Goal: Information Seeking & Learning: Learn about a topic

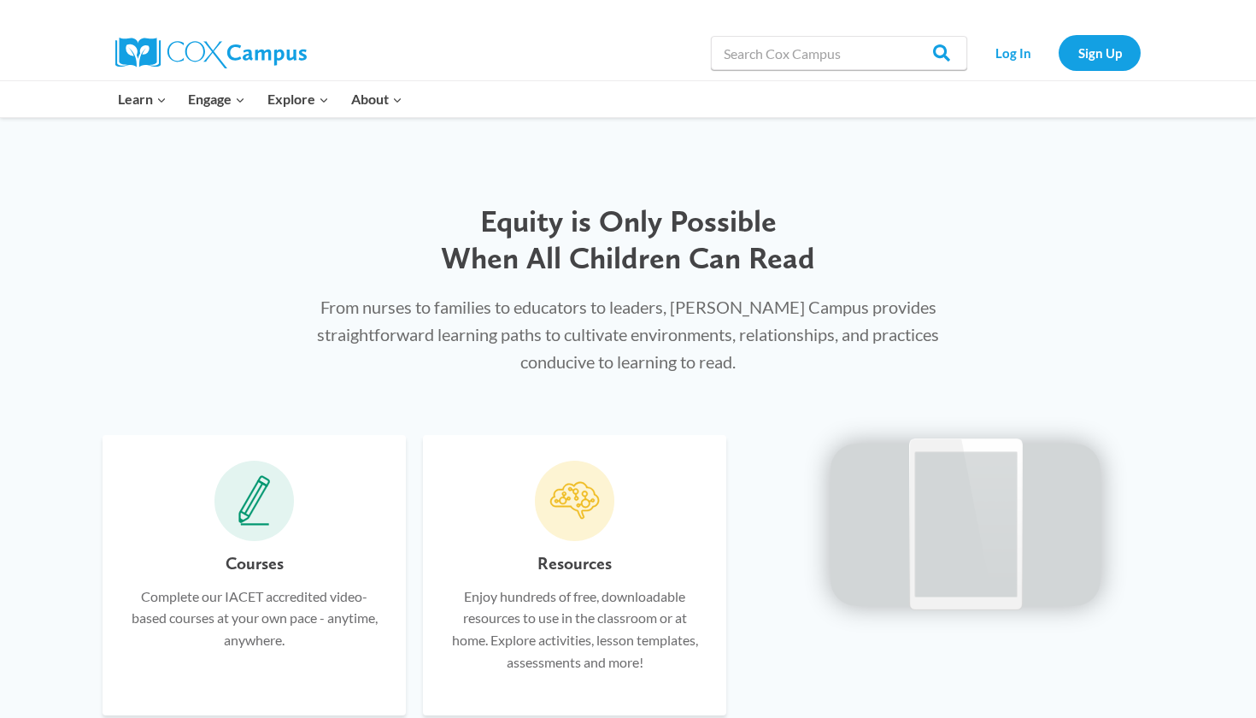
scroll to position [823, 0]
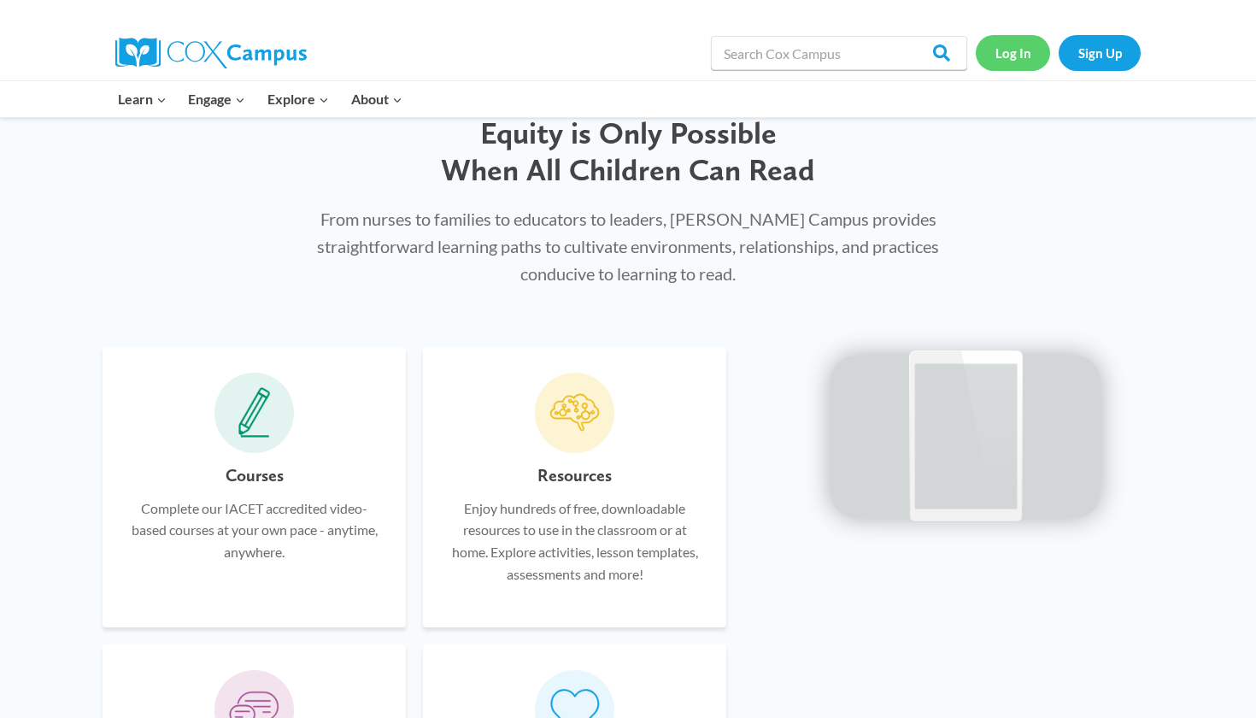
click at [1014, 44] on link "Log In" at bounding box center [1013, 52] width 74 height 35
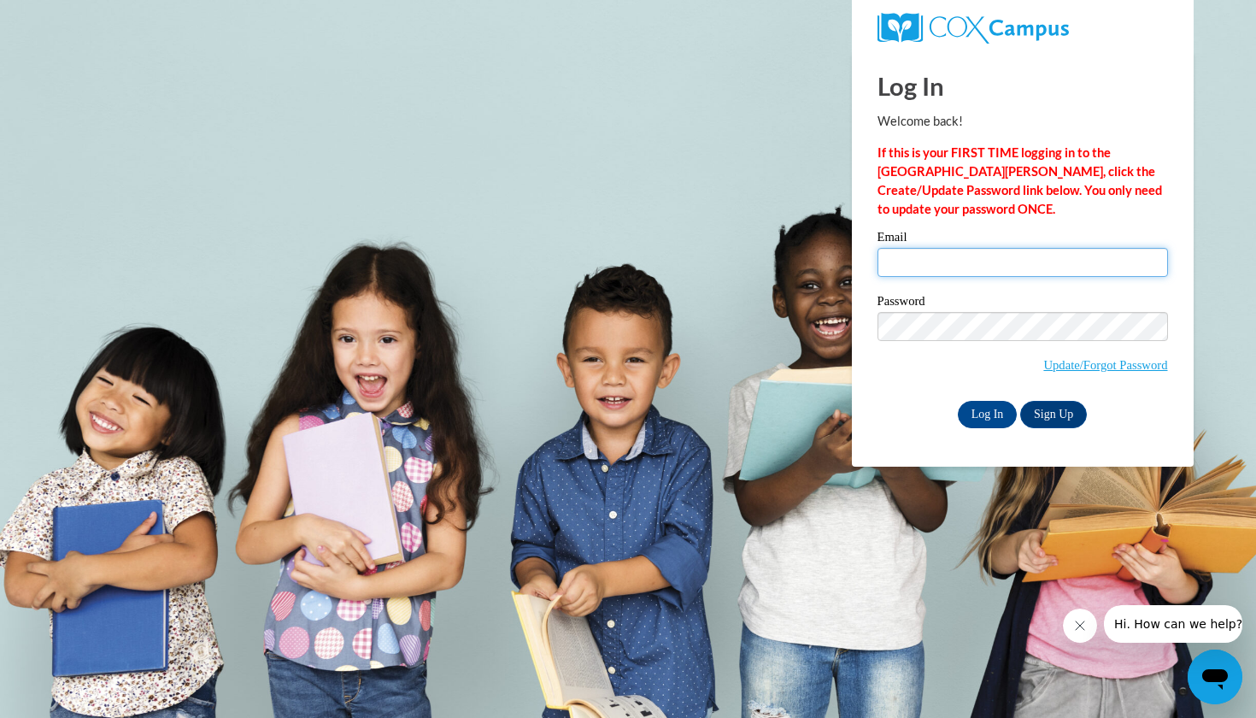
type input "mcamacho1@daltonstate.edu"
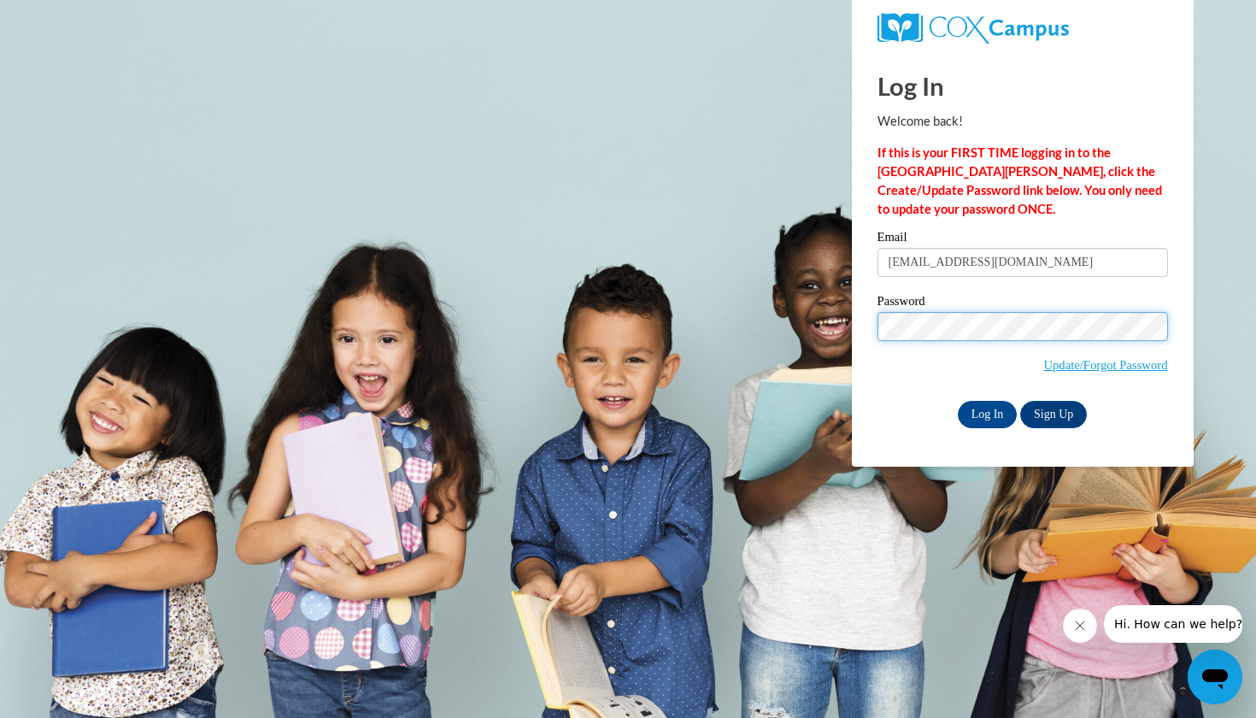
click at [986, 411] on input "Log In" at bounding box center [988, 414] width 60 height 27
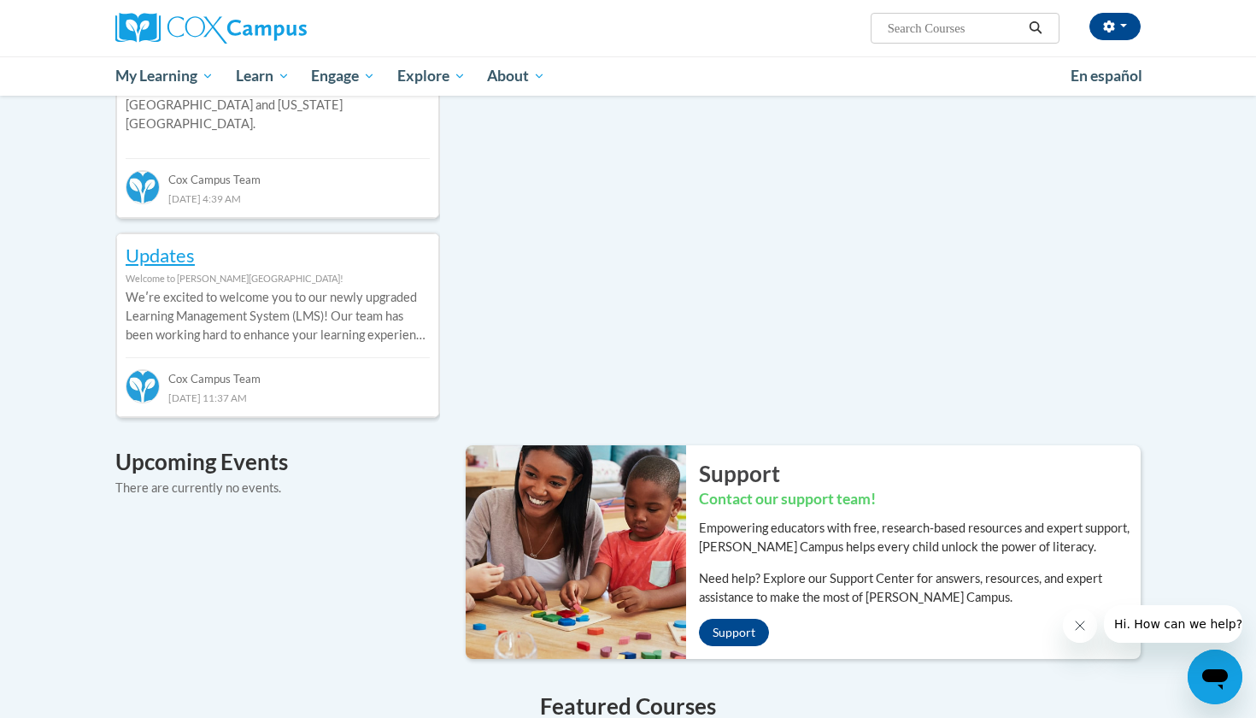
scroll to position [639, 0]
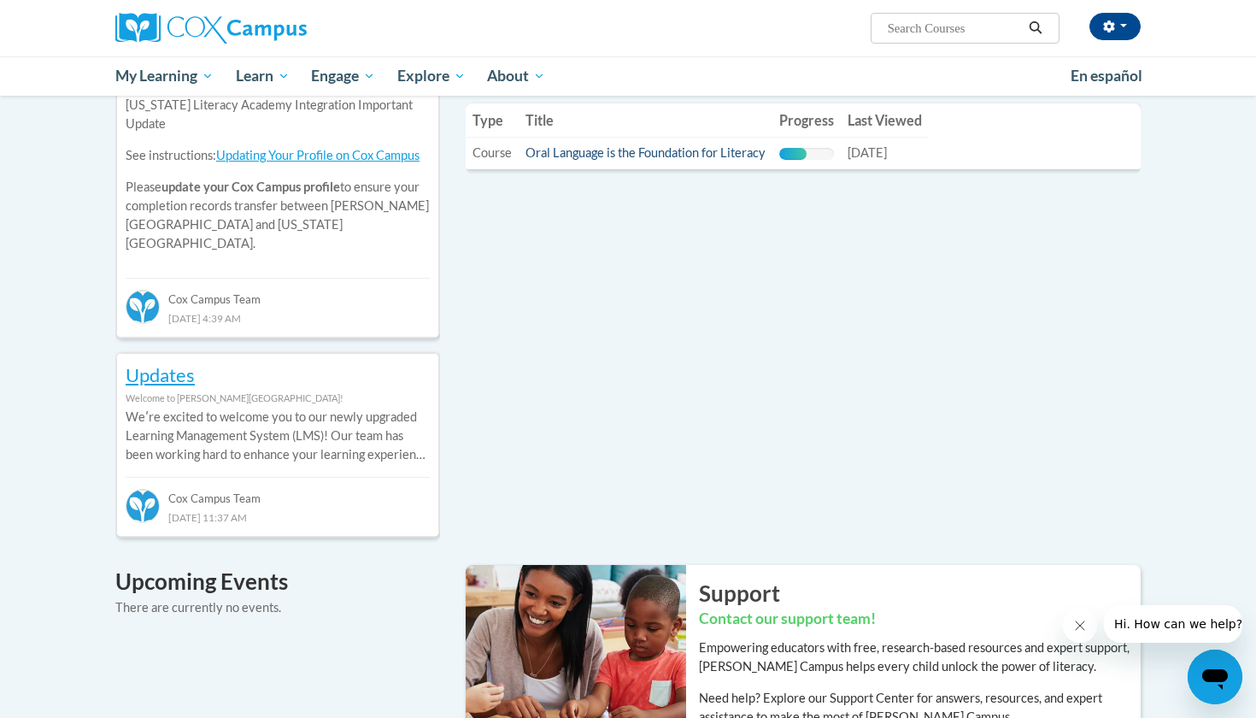
click at [684, 154] on link "Oral Language is the Foundation for Literacy" at bounding box center [645, 152] width 240 height 15
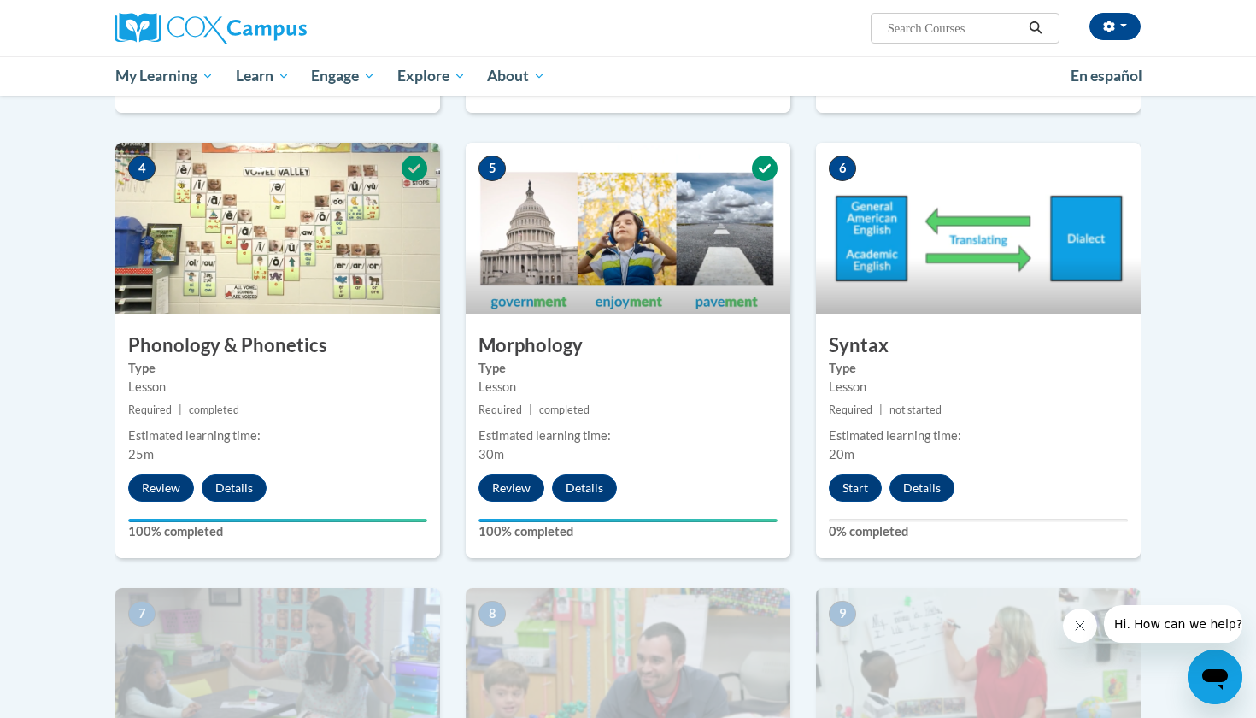
scroll to position [808, 0]
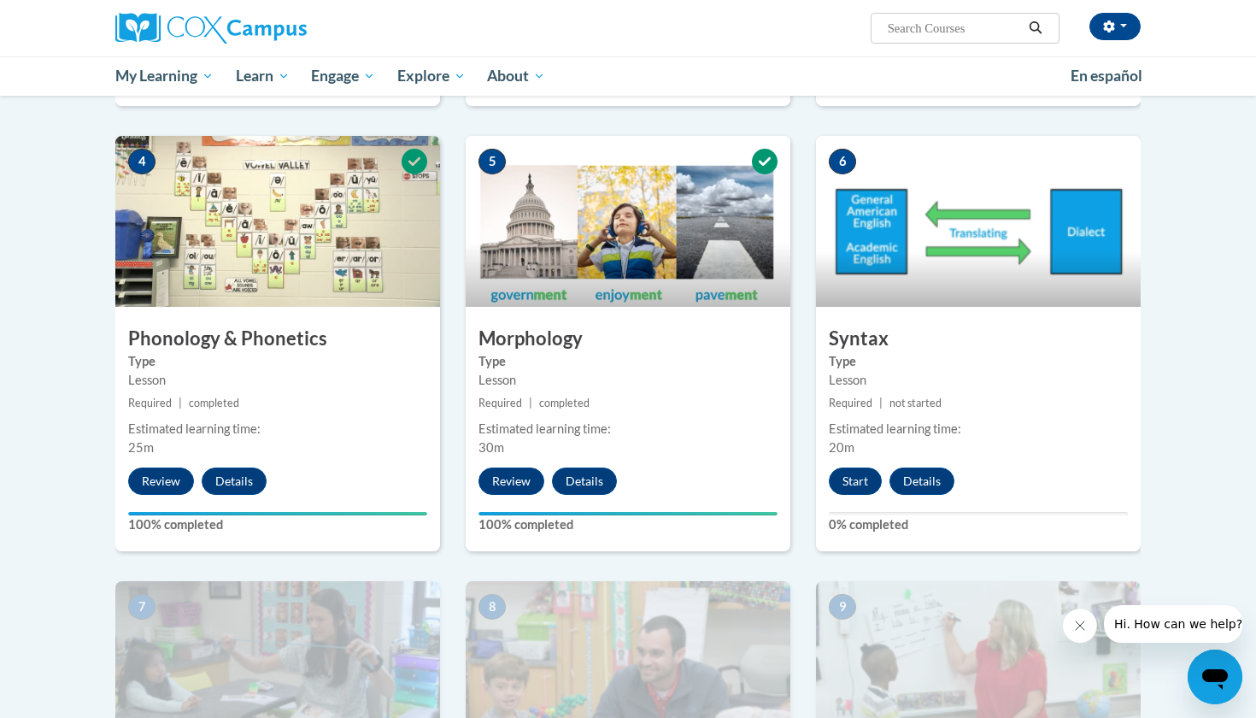
click at [916, 203] on img at bounding box center [978, 221] width 325 height 171
click at [857, 487] on button "Start" at bounding box center [855, 480] width 53 height 27
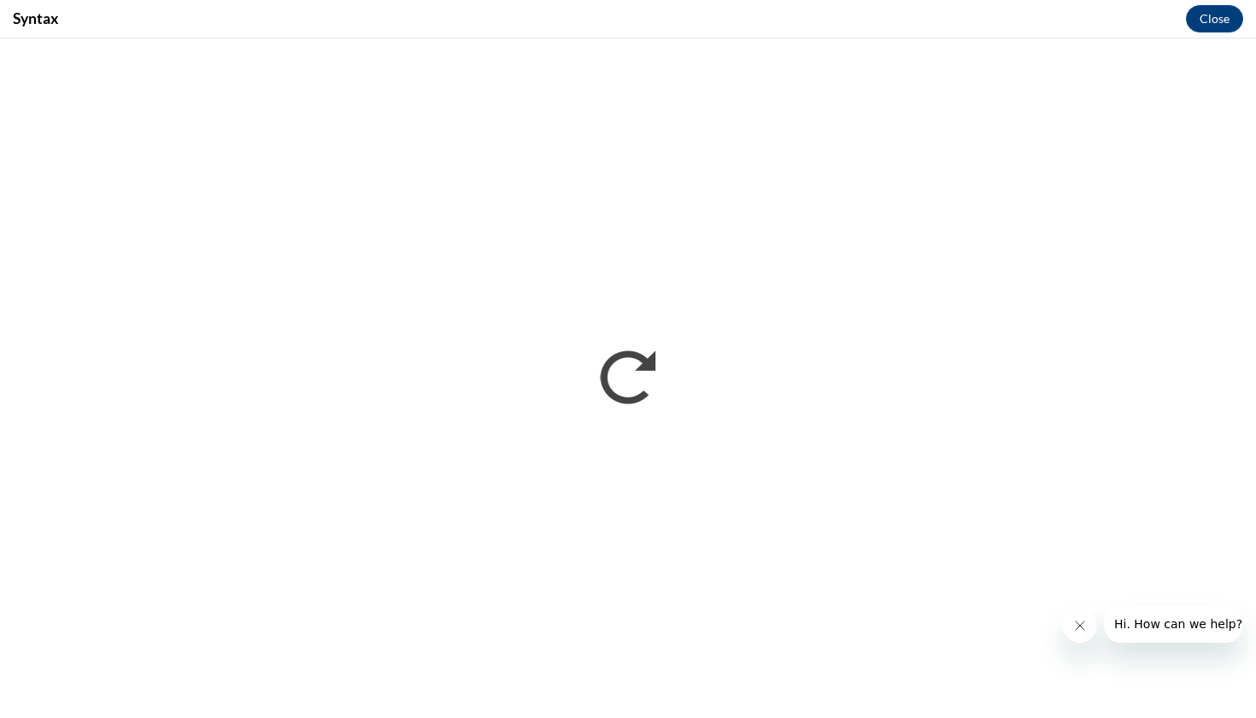
scroll to position [0, 0]
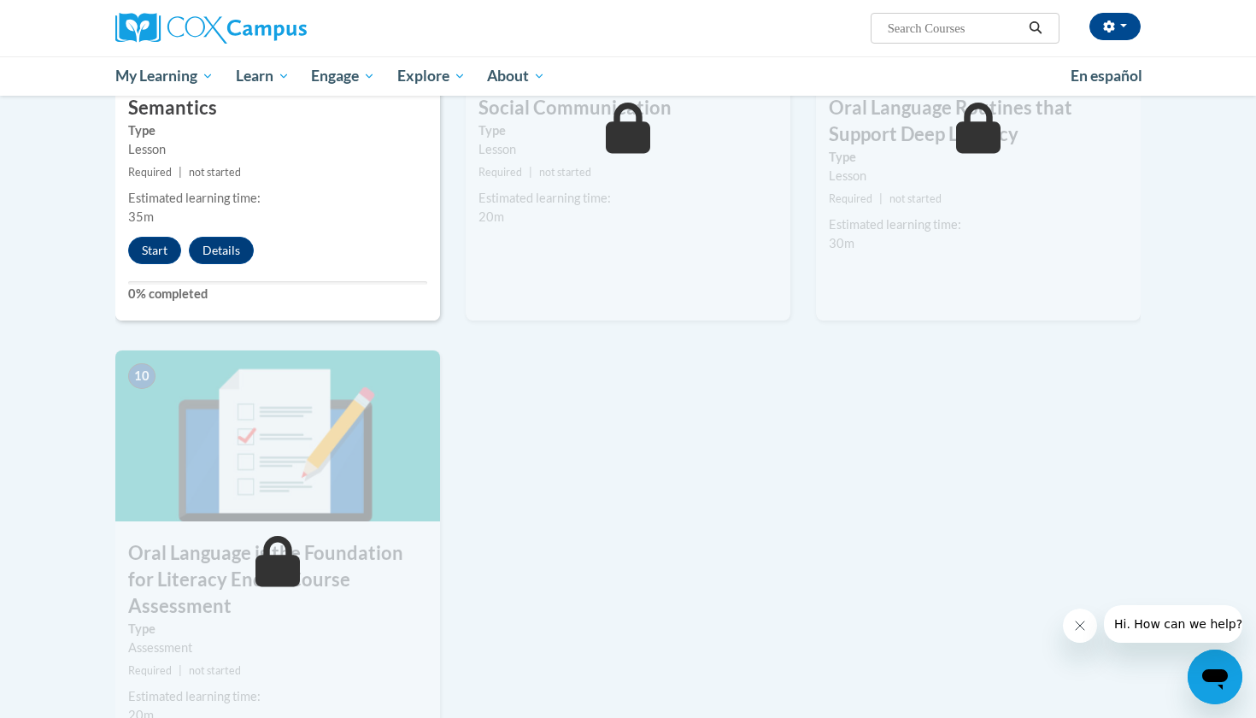
scroll to position [1486, 0]
click at [163, 240] on button "Start" at bounding box center [154, 248] width 53 height 27
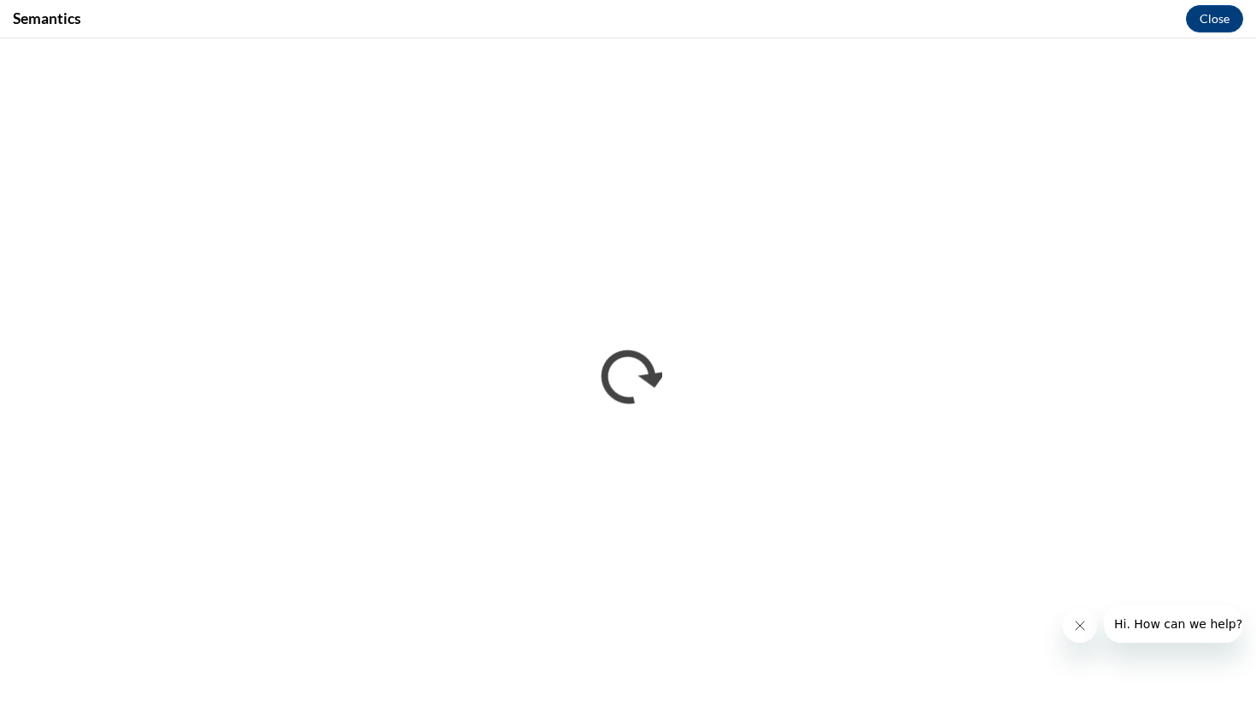
scroll to position [0, 0]
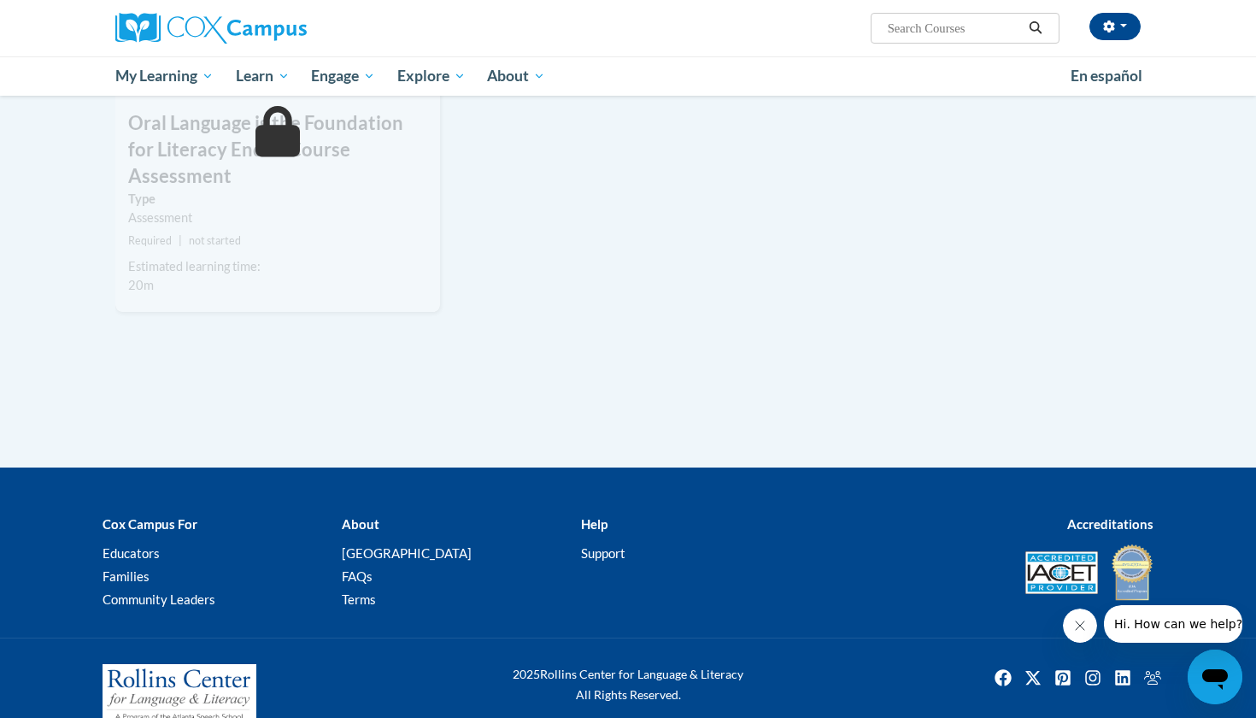
scroll to position [1913, 0]
